Goal: Transaction & Acquisition: Book appointment/travel/reservation

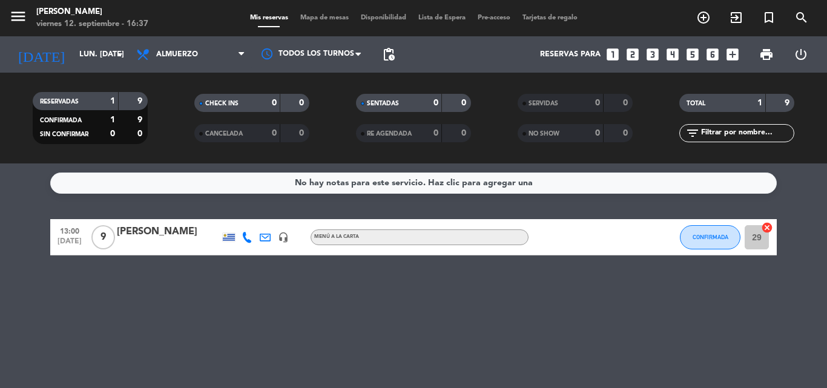
click at [636, 57] on icon "looks_two" at bounding box center [633, 55] width 16 height 16
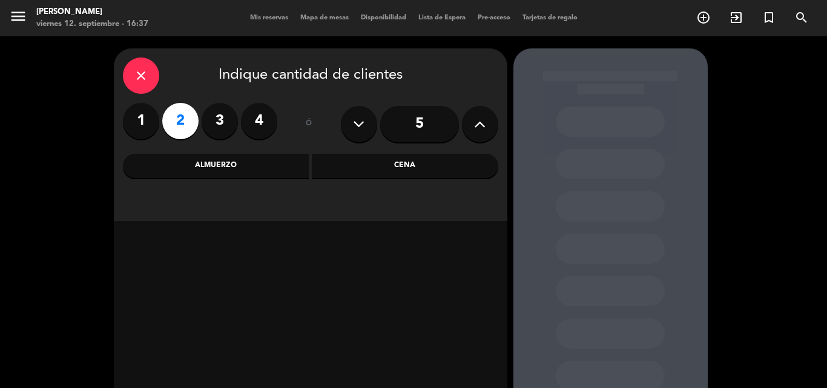
click at [357, 166] on div "Cena" at bounding box center [405, 166] width 186 height 24
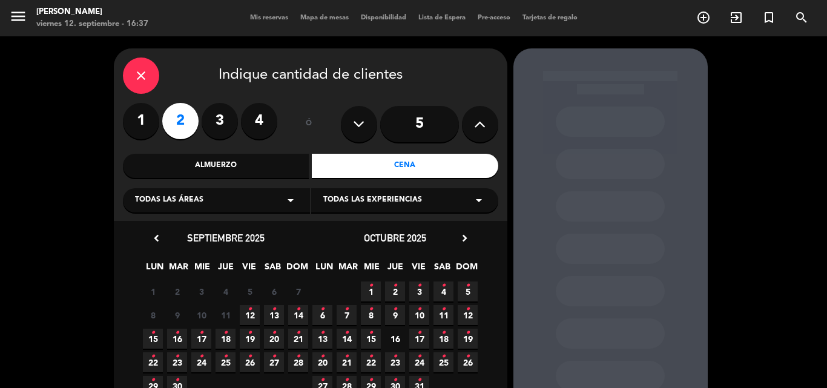
click at [246, 317] on span "12 •" at bounding box center [250, 315] width 20 height 20
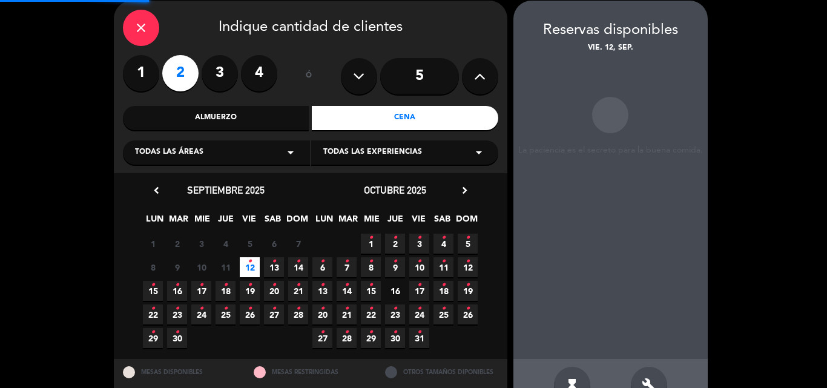
scroll to position [48, 0]
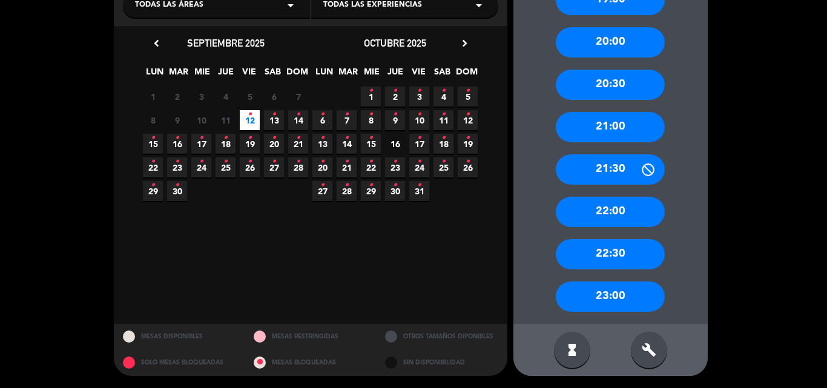
click at [617, 247] on div "22:30" at bounding box center [610, 254] width 109 height 30
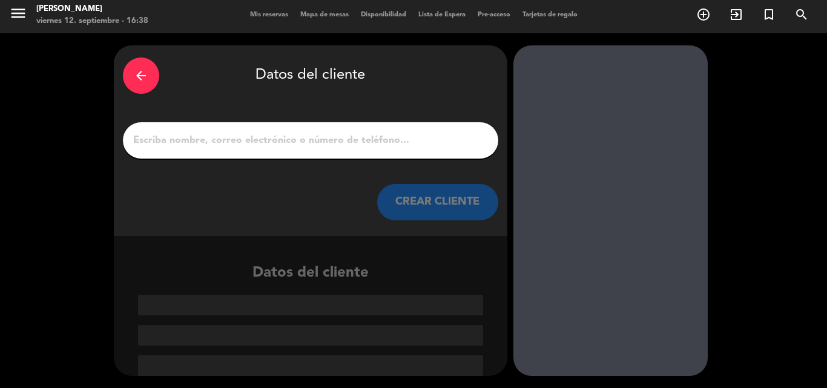
scroll to position [3, 0]
click at [313, 113] on div "arrow_back Datos del cliente CREAR CLIENTE" at bounding box center [310, 140] width 393 height 191
click at [306, 142] on input "1" at bounding box center [310, 140] width 357 height 17
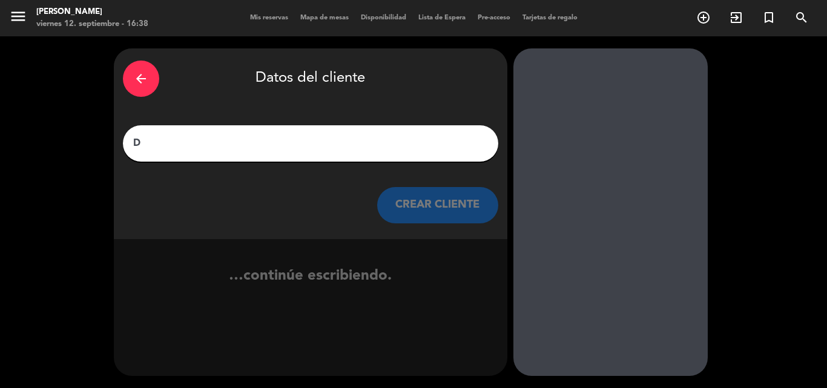
scroll to position [0, 0]
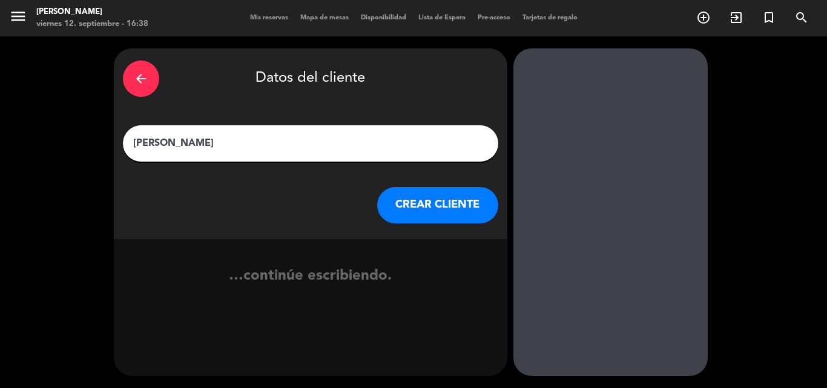
type input "[PERSON_NAME]"
click at [453, 207] on button "CREAR CLIENTE" at bounding box center [437, 205] width 121 height 36
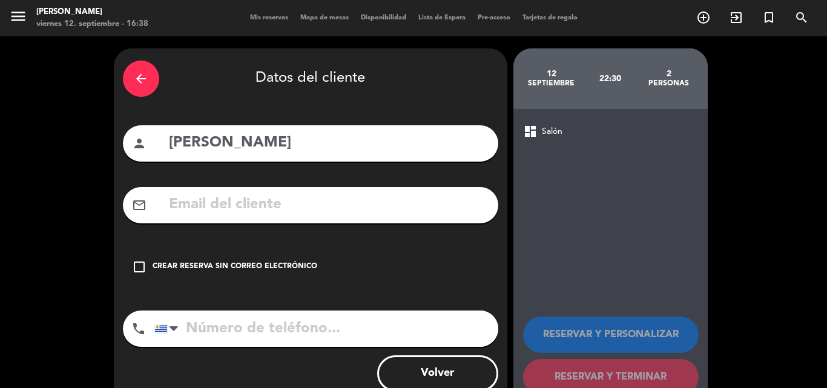
click at [307, 320] on input "tel" at bounding box center [326, 328] width 344 height 36
type input "094412846"
click at [244, 265] on div "Crear reserva sin correo electrónico" at bounding box center [235, 267] width 165 height 12
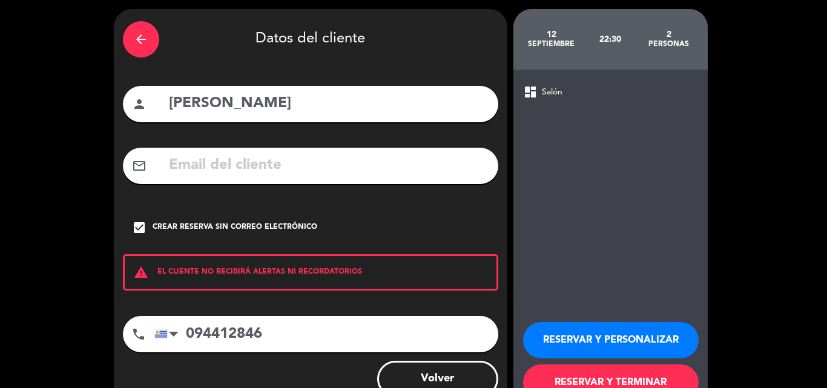
scroll to position [79, 0]
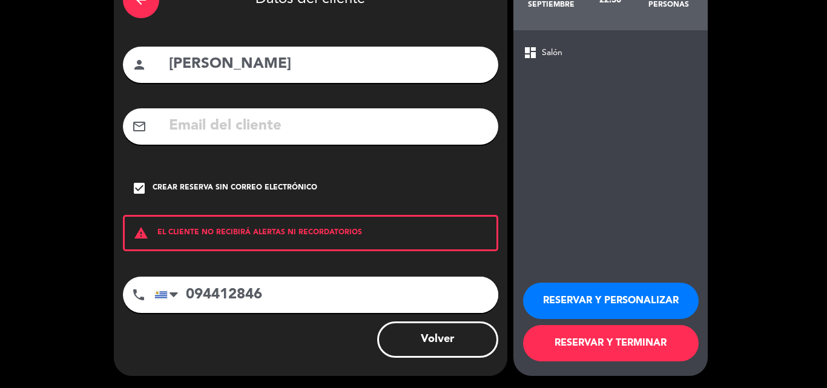
click at [603, 293] on button "RESERVAR Y PERSONALIZAR" at bounding box center [611, 301] width 176 height 36
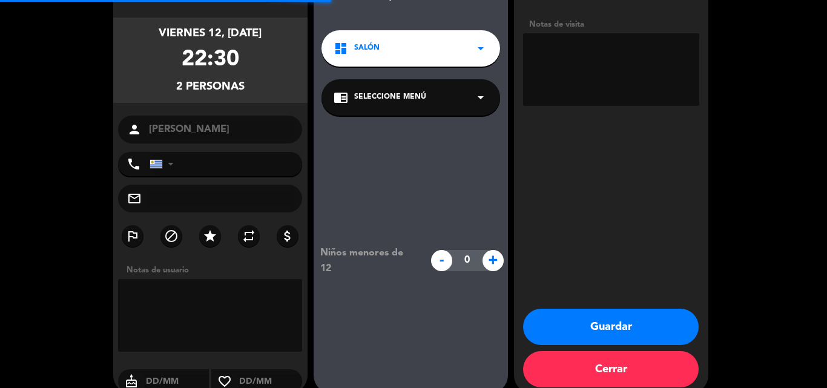
type input "[PHONE_NUMBER]"
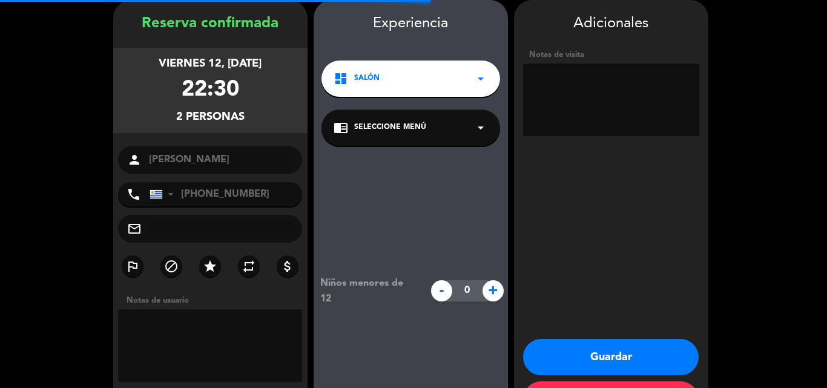
click at [402, 131] on span "Seleccione Menú" at bounding box center [390, 128] width 72 height 12
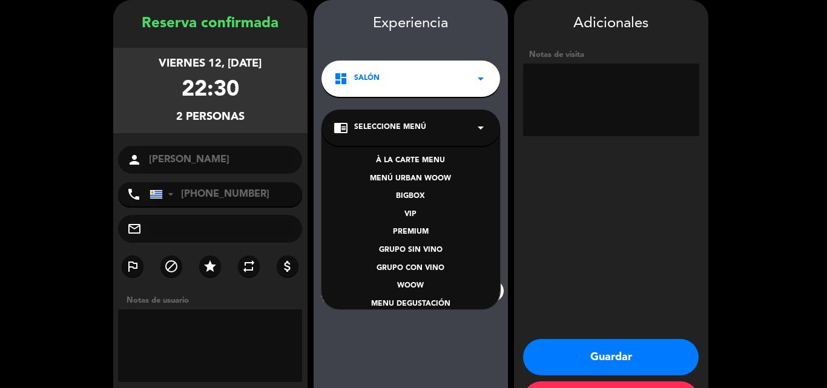
click at [614, 234] on div "Adicionales Notas de visita Guardar Cerrar" at bounding box center [611, 212] width 194 height 424
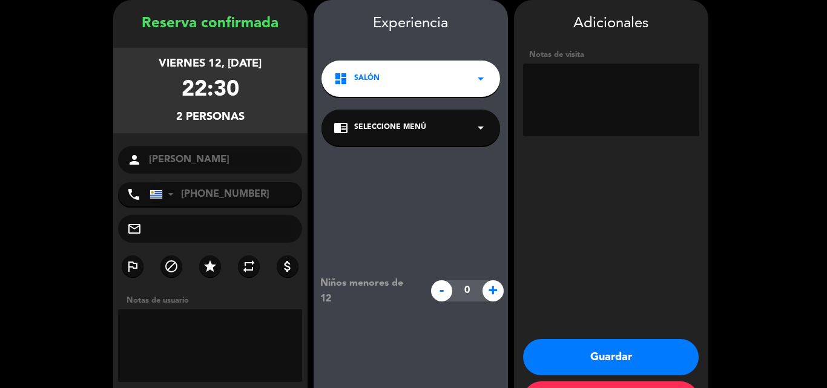
click at [409, 130] on span "Seleccione Menú" at bounding box center [390, 128] width 72 height 12
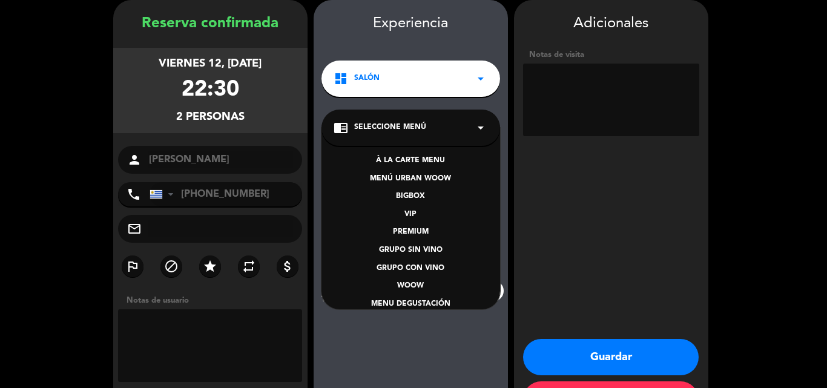
click at [573, 205] on div "Adicionales Notas de visita Guardar Cerrar" at bounding box center [611, 212] width 194 height 424
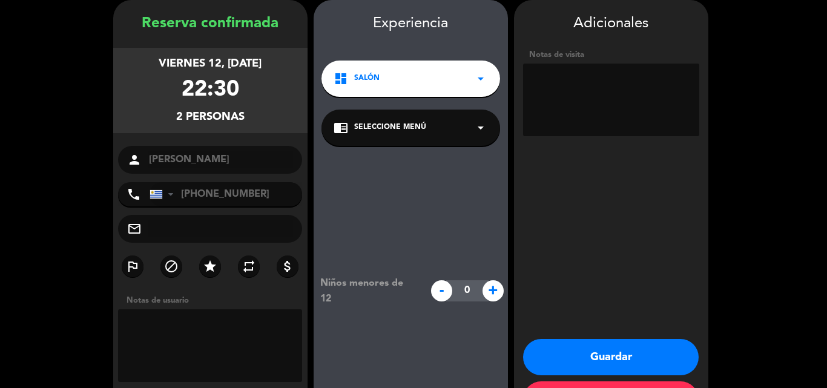
click at [412, 123] on span "Seleccione Menú" at bounding box center [390, 128] width 72 height 12
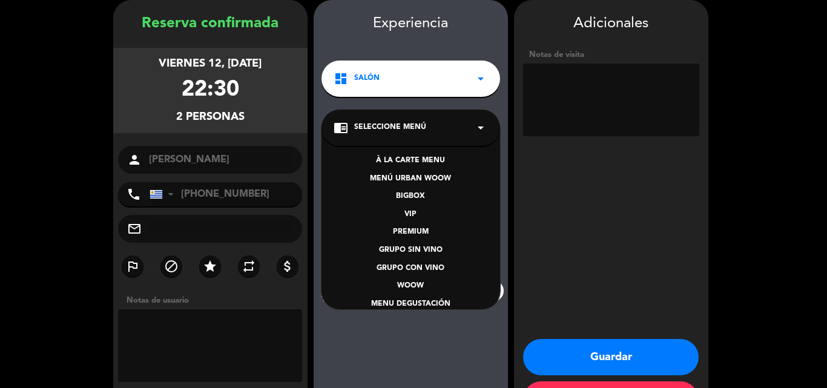
click at [427, 160] on div "À LA CARTE MENU" at bounding box center [410, 161] width 154 height 12
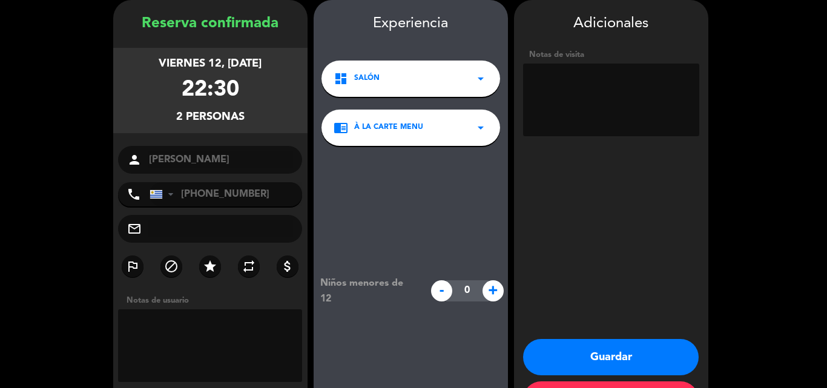
click at [573, 117] on textarea at bounding box center [611, 100] width 176 height 73
type textarea "SCOTIA PUNTOS"
click at [622, 365] on button "Guardar" at bounding box center [611, 357] width 176 height 36
